Goal: Communication & Community: Share content

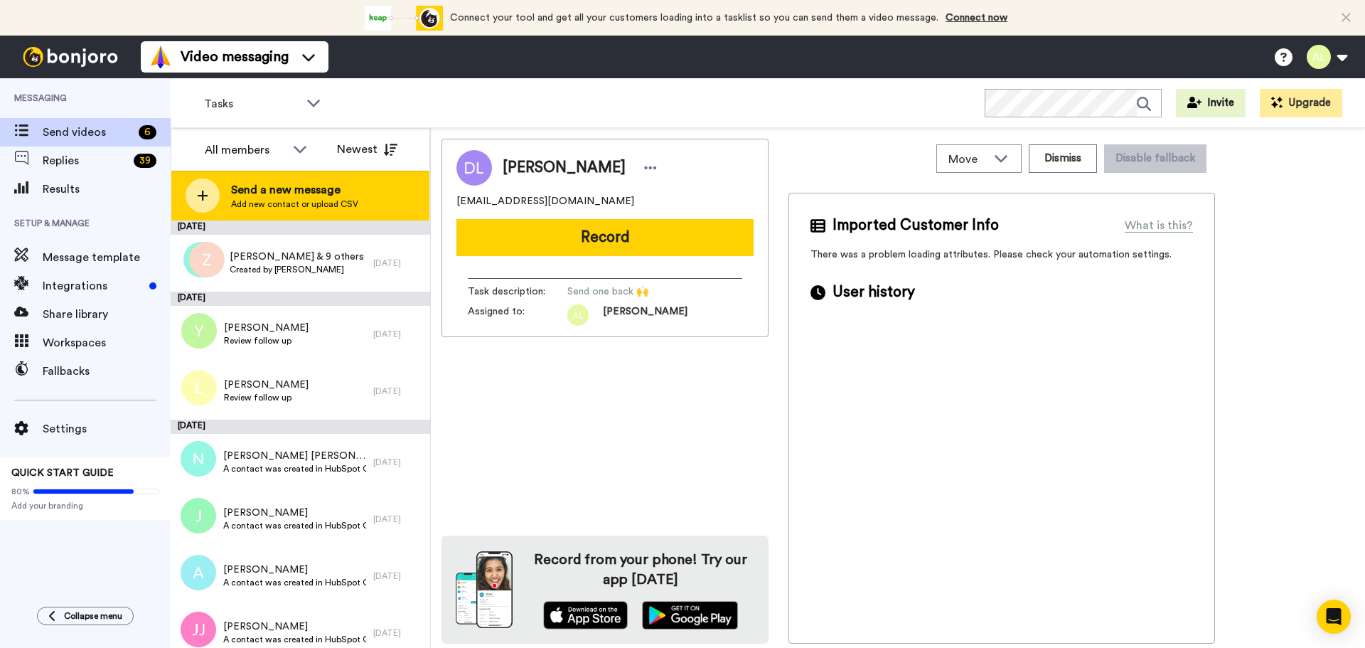
click at [277, 191] on span "Send a new message" at bounding box center [294, 189] width 127 height 17
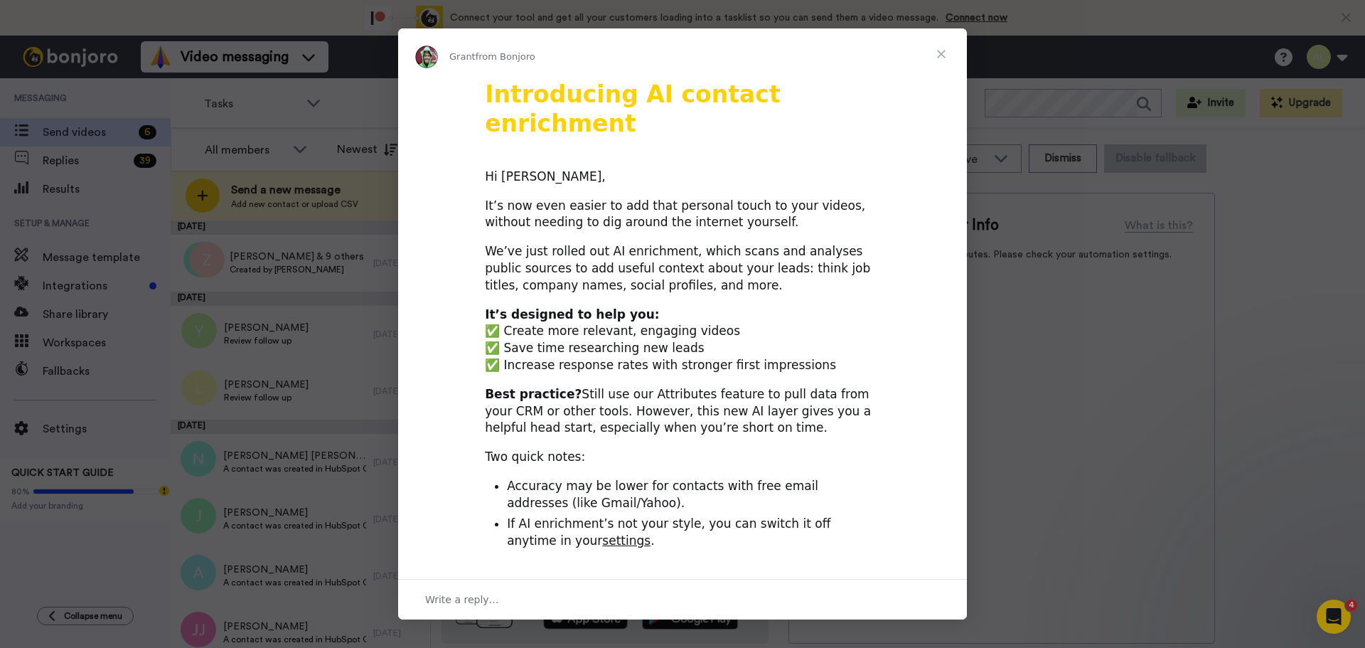
click at [939, 50] on span "Close" at bounding box center [941, 53] width 51 height 51
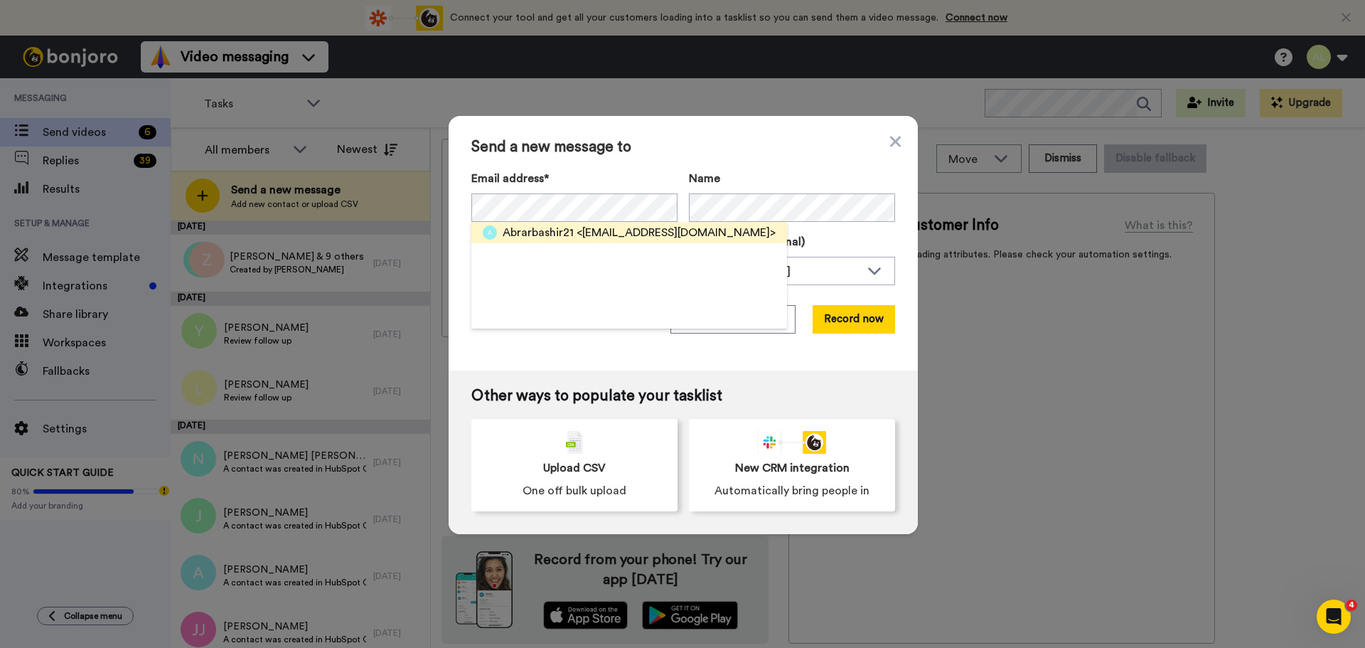
click at [666, 235] on span "<abrarbashir21@gmail.com>" at bounding box center [676, 232] width 199 height 17
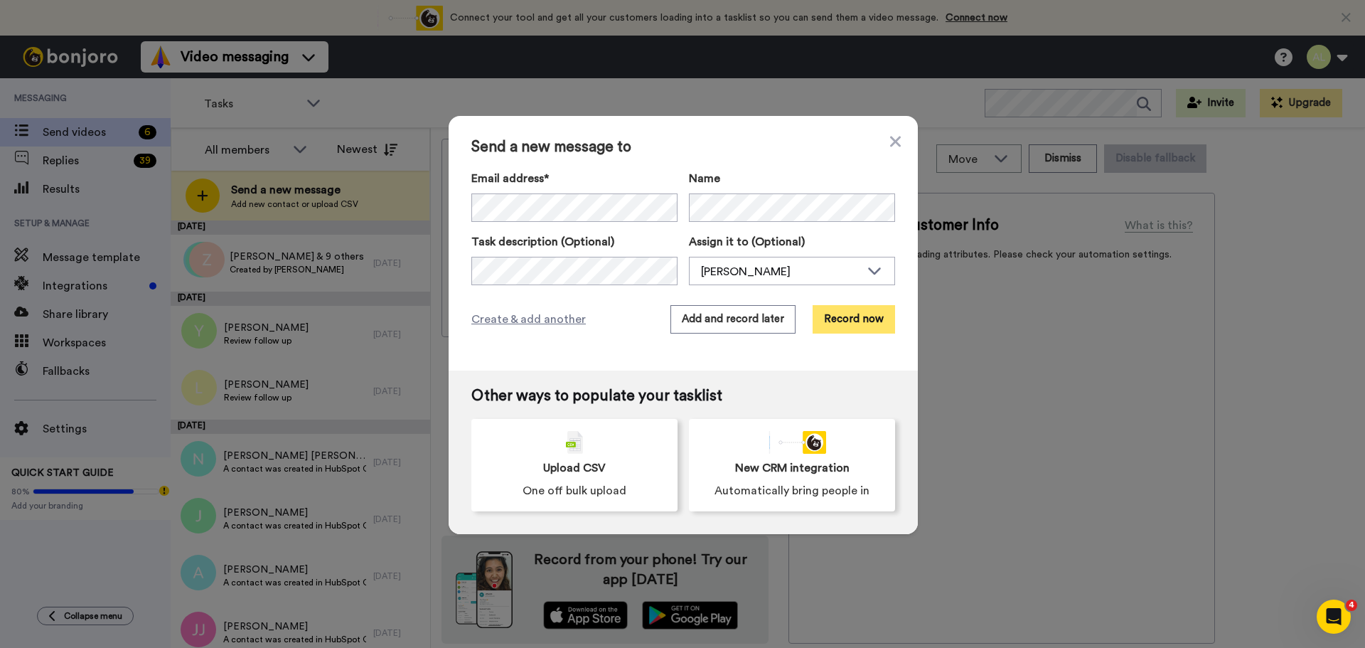
click at [846, 316] on button "Record now" at bounding box center [854, 319] width 82 height 28
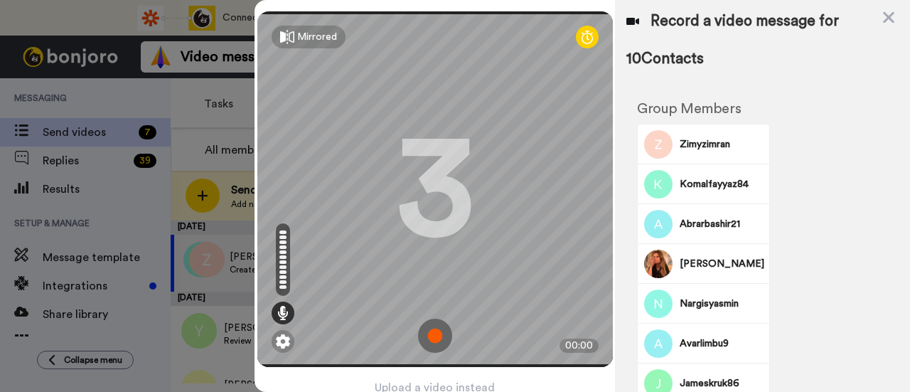
click at [430, 325] on img at bounding box center [435, 336] width 34 height 34
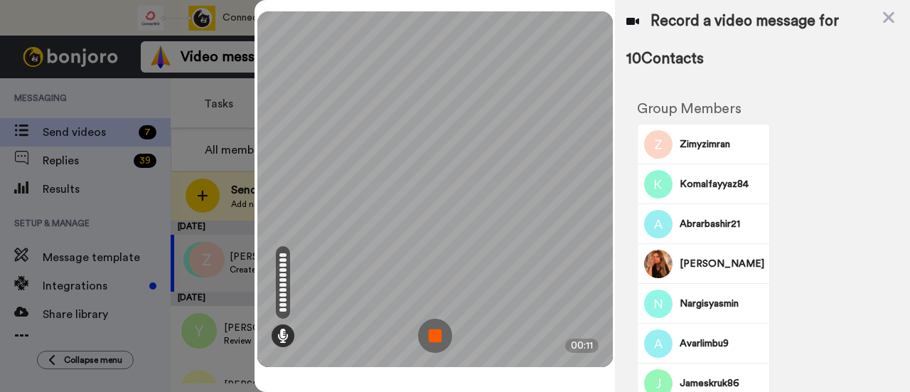
click at [435, 333] on img at bounding box center [435, 336] width 34 height 34
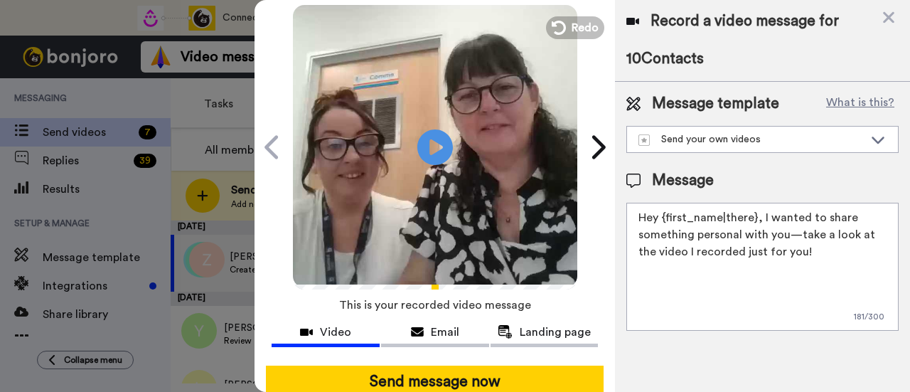
scroll to position [79, 0]
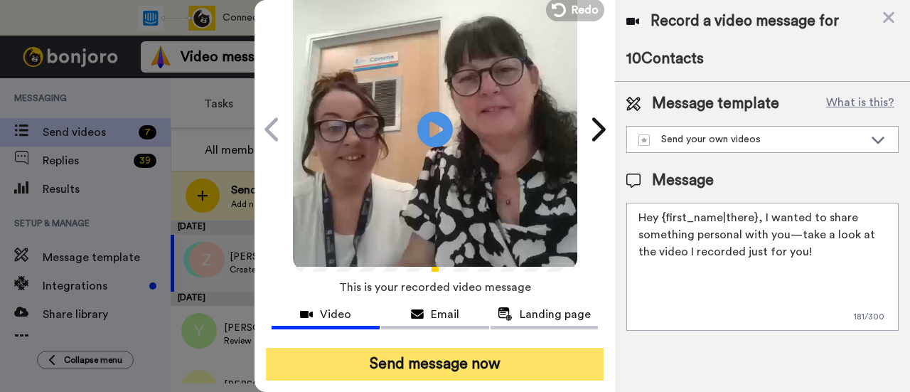
click at [451, 348] on button "Send message now" at bounding box center [435, 364] width 338 height 33
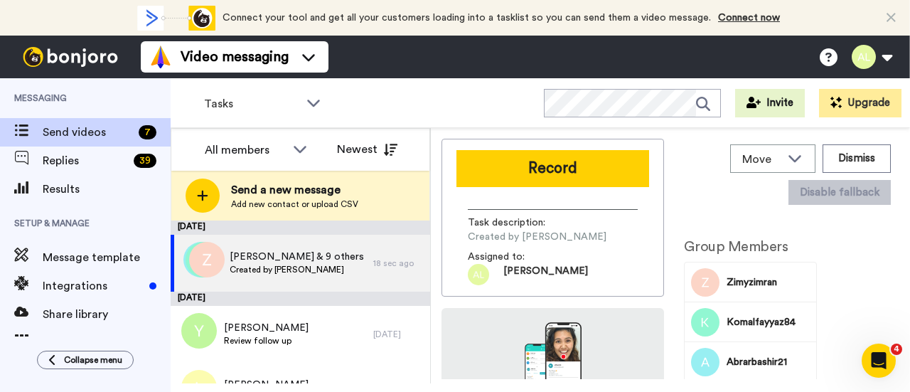
scroll to position [0, 0]
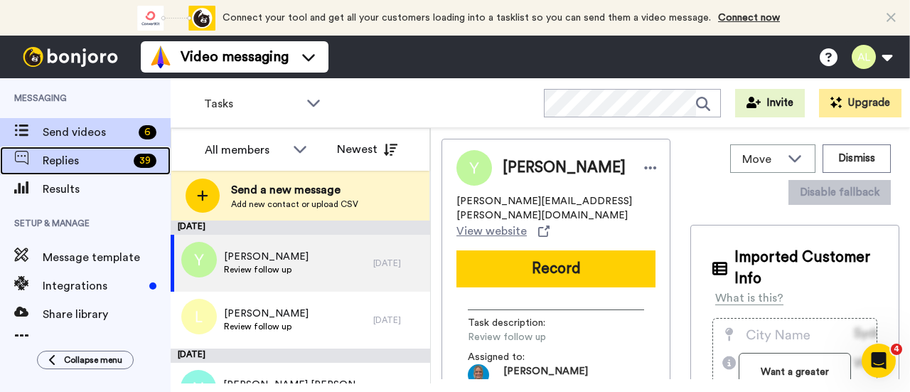
click at [80, 154] on span "Replies" at bounding box center [85, 160] width 85 height 17
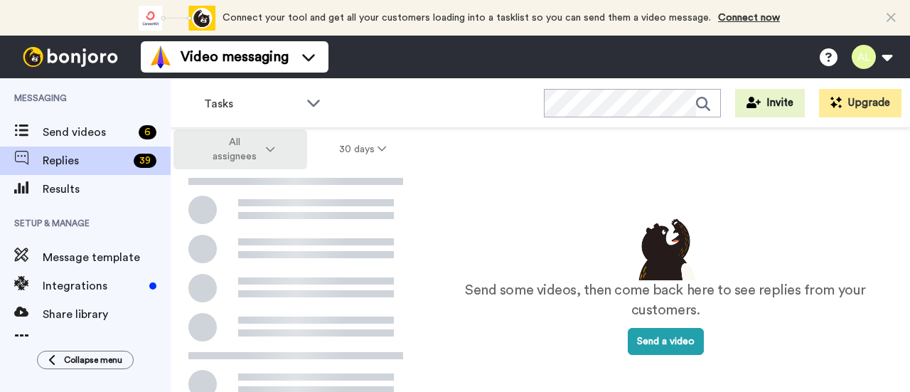
click at [275, 144] on button "All assignees" at bounding box center [241, 149] width 134 height 40
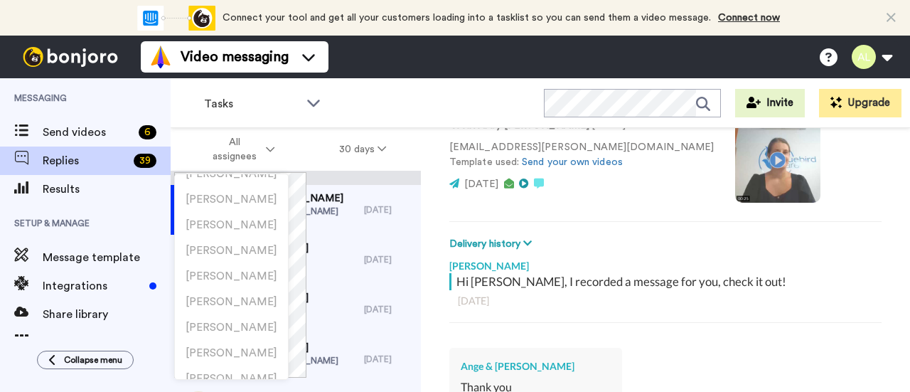
scroll to position [213, 0]
click at [259, 350] on li "Rachel North" at bounding box center [231, 358] width 113 height 26
type textarea "x"
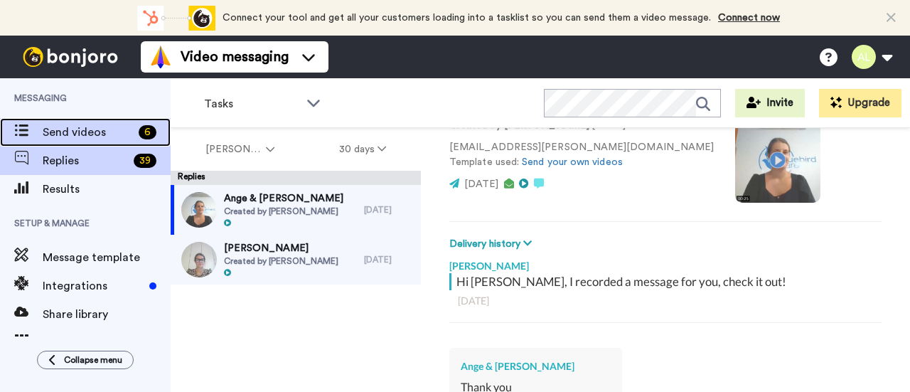
click at [94, 130] on span "Send videos" at bounding box center [88, 132] width 90 height 17
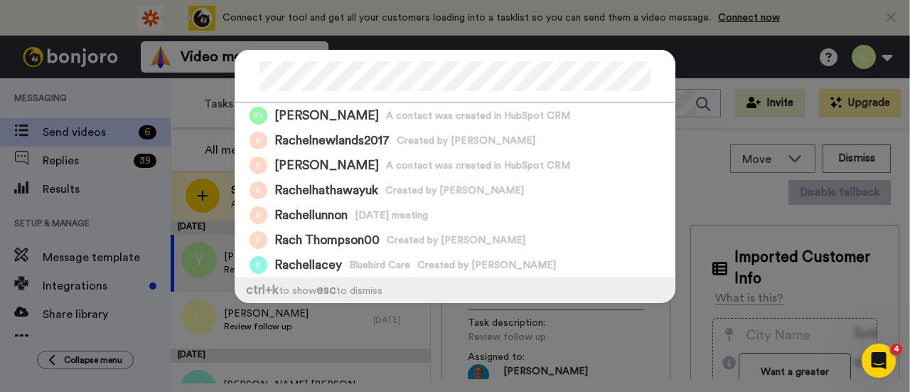
drag, startPoint x: 534, startPoint y: 334, endPoint x: 573, endPoint y: 338, distance: 39.3
click at [536, 333] on div "Rachel Rollason A contact was created in HubSpot CRM Rachelnewlands2017 Created…" at bounding box center [455, 196] width 910 height 392
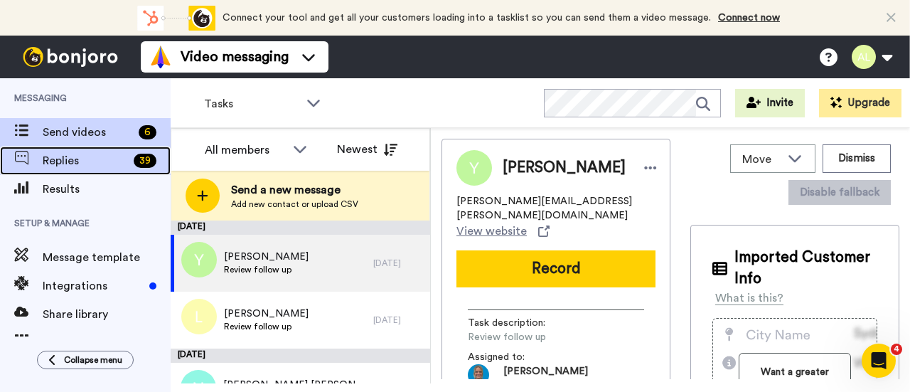
click at [59, 154] on span "Replies" at bounding box center [85, 160] width 85 height 17
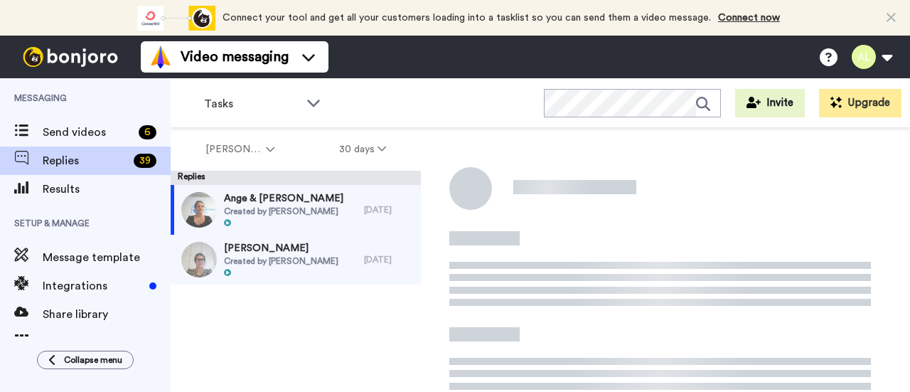
scroll to position [156, 0]
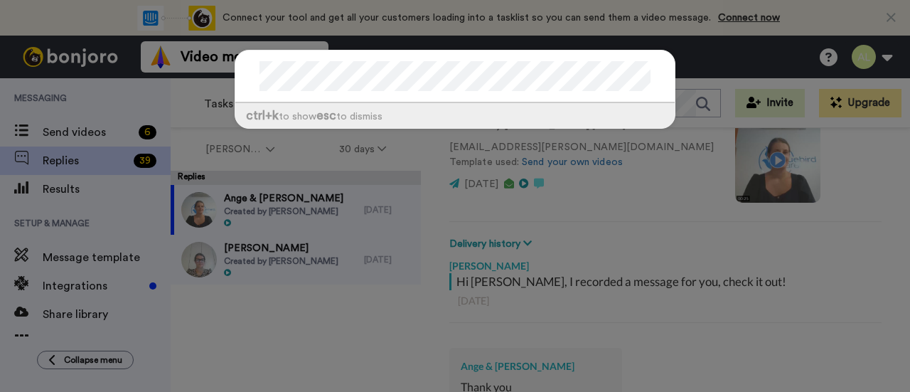
click at [106, 134] on div "ctrl +k to show esc to dismiss" at bounding box center [455, 196] width 910 height 392
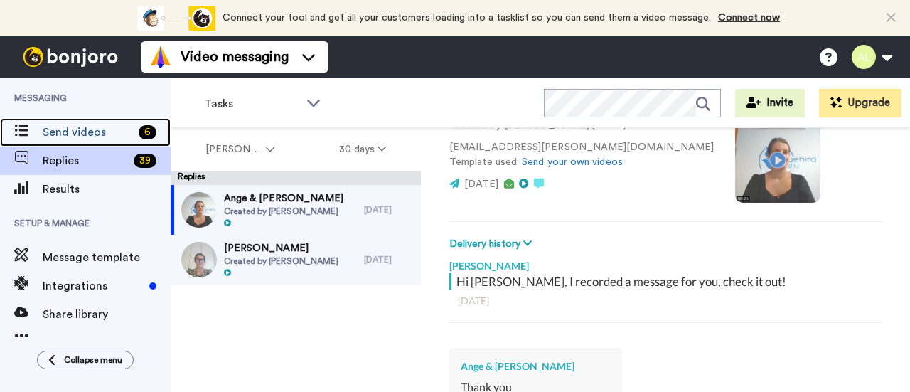
click at [106, 134] on span "Send videos" at bounding box center [88, 132] width 90 height 17
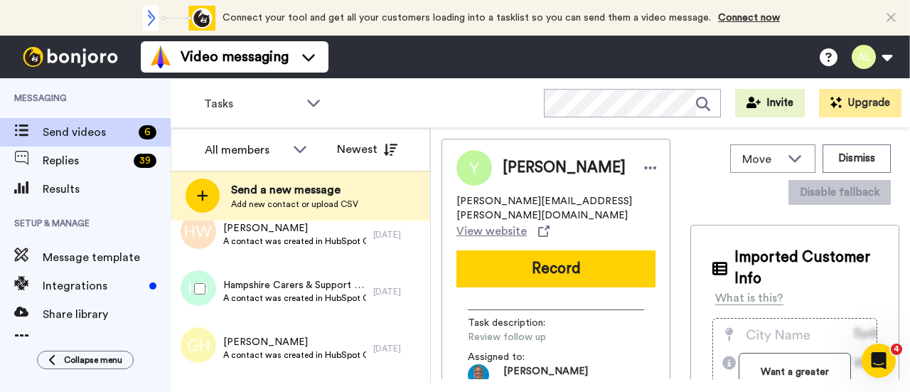
scroll to position [569, 0]
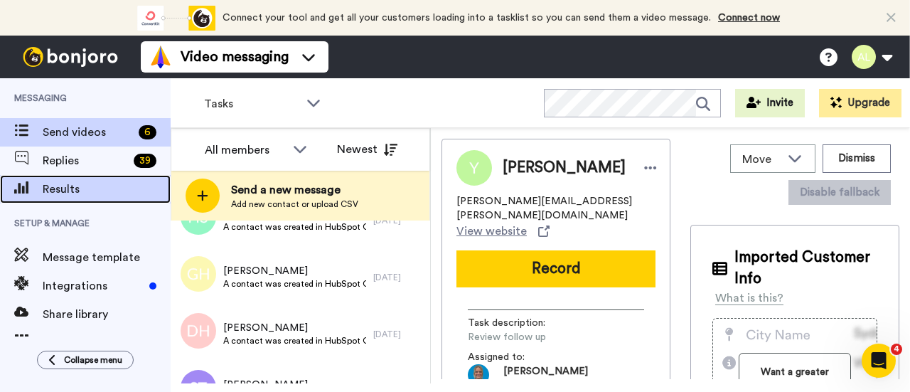
click at [48, 187] on span "Results" at bounding box center [107, 189] width 128 height 17
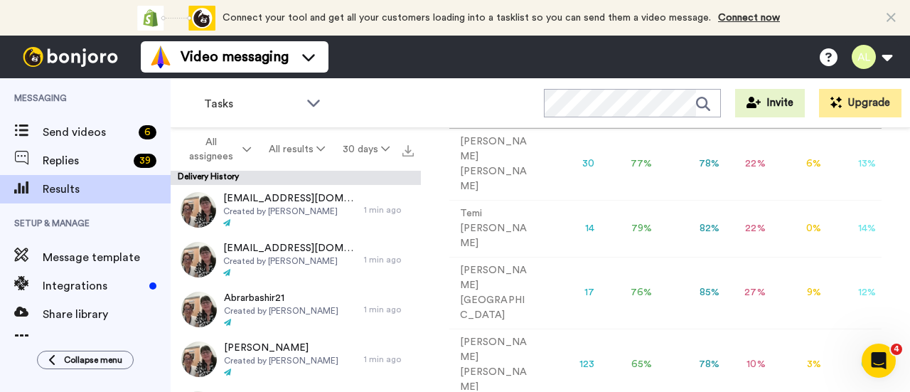
scroll to position [71, 0]
